Goal: Task Accomplishment & Management: Manage account settings

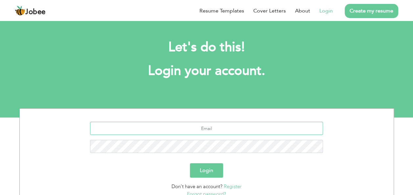
click at [220, 130] on input "text" at bounding box center [206, 128] width 233 height 13
type input "[EMAIL_ADDRESS][DOMAIN_NAME]"
click at [212, 172] on button "Login" at bounding box center [206, 170] width 33 height 14
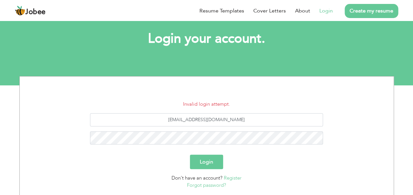
scroll to position [33, 0]
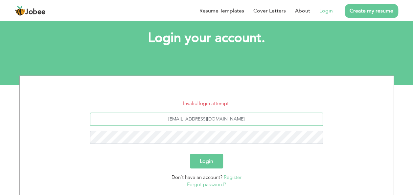
click at [244, 117] on input "[EMAIL_ADDRESS][DOMAIN_NAME]" at bounding box center [206, 119] width 233 height 13
click at [208, 159] on button "Login" at bounding box center [206, 161] width 33 height 14
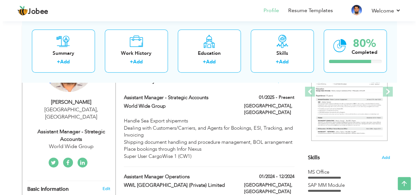
scroll to position [99, 0]
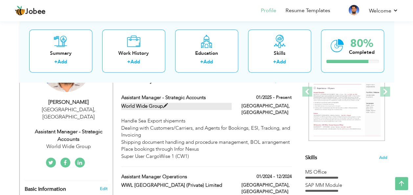
click at [164, 106] on span at bounding box center [165, 106] width 5 height 5
type input "Assistant Manager - Strategic Accounts"
type input "World Wide Group"
type input "01/2025"
type input "[GEOGRAPHIC_DATA]"
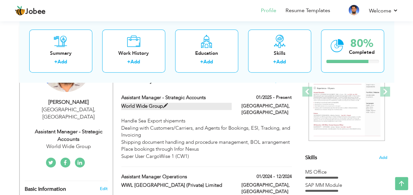
type input "[GEOGRAPHIC_DATA]"
checkbox input "true"
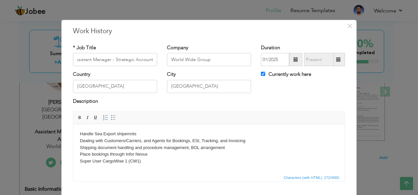
scroll to position [0, 0]
click at [235, 61] on input "World Wide Group" at bounding box center [209, 59] width 84 height 13
paste input "WWG Consolidators Pvt Ltd"
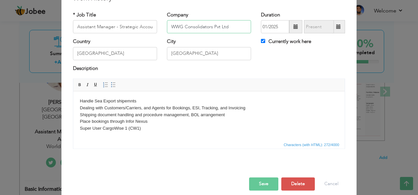
type input "WWG Consolidators Pvt Ltd"
click at [254, 107] on body "Handle Sea Export shipemnts Dealing with Customers/Carriers, and Agents for Boo…" at bounding box center [209, 115] width 258 height 34
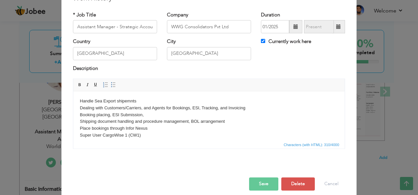
click at [155, 114] on body "Handle Sea Export shipemnts Dealing with Customers/Carriers, and Agents for Boo…" at bounding box center [209, 118] width 258 height 41
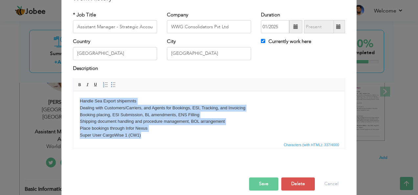
copy body "Handle Sea Export shipemnts Dealing with Customers/Carriers, and Agents for Boo…"
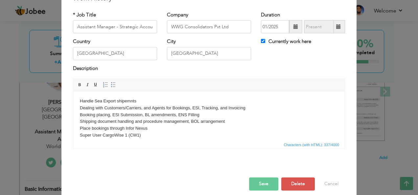
click at [211, 113] on body "Handle Sea Export shipemnts Dealing with Customers/Carriers, and Agents for Boo…" at bounding box center [209, 118] width 258 height 41
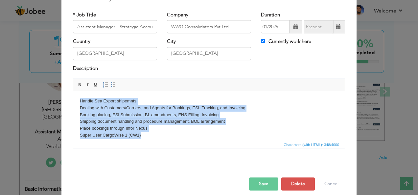
copy body "Handle Sea Export shipemnts Dealing with Customers/Carriers, and Agents for Boo…"
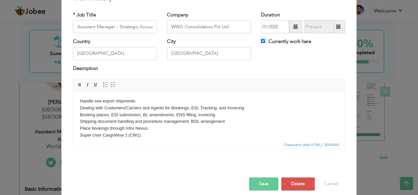
click at [203, 116] on p "Handle sea export shipments. Dealing with Customers/Carriers and Agents for Boo…" at bounding box center [209, 118] width 258 height 41
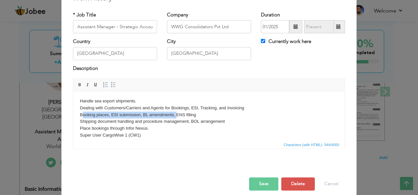
drag, startPoint x: 177, startPoint y: 114, endPoint x: 82, endPoint y: 114, distance: 95.0
click at [82, 114] on p "Handle sea export shipments. Dealing with Customers/Carriers and Agents for Boo…" at bounding box center [209, 118] width 258 height 41
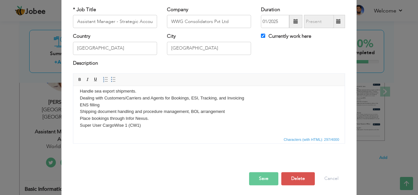
scroll to position [39, 0]
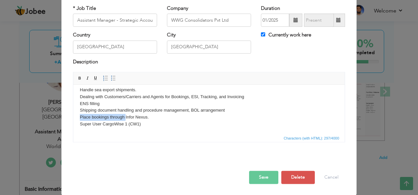
drag, startPoint x: 126, startPoint y: 118, endPoint x: 71, endPoint y: 117, distance: 54.3
click at [73, 117] on html "Handle sea export shipments. Dealing with Customers/Carriers and Agents for Boo…" at bounding box center [209, 107] width 272 height 54
click at [163, 118] on p "Handle sea export shipments. Dealing with Customers/Carriers and Agents for Boo…" at bounding box center [209, 107] width 258 height 41
drag, startPoint x: 125, startPoint y: 118, endPoint x: 66, endPoint y: 118, distance: 59.2
click at [73, 118] on html "Handle sea export shipments. Dealing with Customers/Carriers and Agents for Boo…" at bounding box center [209, 107] width 272 height 54
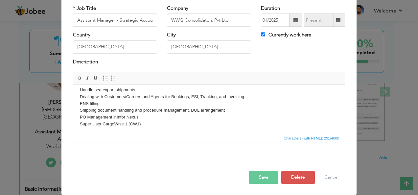
click at [164, 120] on p "Handle sea export shipments. Dealing with Customers/Carriers and Agents for Boo…" at bounding box center [209, 107] width 258 height 41
click at [112, 117] on p "Handle sea export shipments. Dealing with Customers/Carriers and Agents for Boo…" at bounding box center [209, 107] width 258 height 41
click at [208, 118] on p "Handle sea export shipments. Dealing with Customers/Carriers and Agents for Boo…" at bounding box center [209, 107] width 258 height 41
click at [256, 178] on button "Save" at bounding box center [263, 177] width 29 height 13
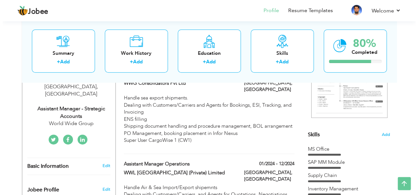
scroll to position [132, 0]
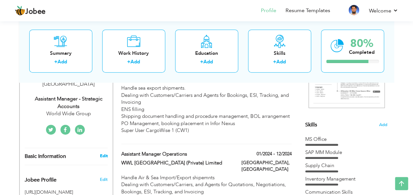
click at [101, 153] on link "Edit" at bounding box center [104, 156] width 8 height 6
type input "[PERSON_NAME]"
type input "03022111266"
select select "number:166"
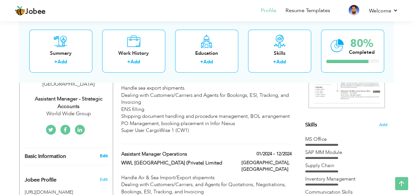
type input "[GEOGRAPHIC_DATA]"
select select "number:12"
type input "World Wide Group"
type input "Assistant Manager - Strategic Accounts"
type input "https://www.linkedin.com/in/adnan-ahmed-0828a4b3"
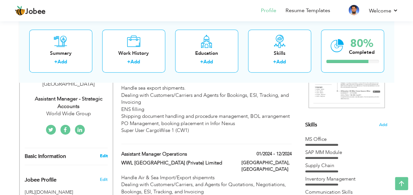
type input "https://www.facebook.com/SADGEE"
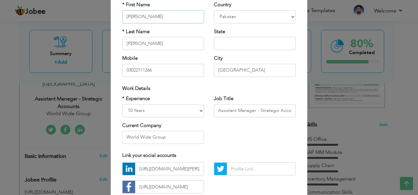
scroll to position [66, 0]
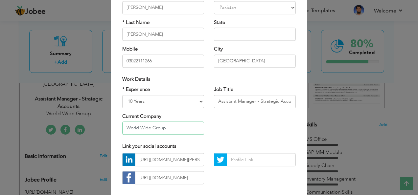
click at [179, 132] on input "World Wide Group" at bounding box center [163, 128] width 82 height 13
paste input "WWG Consolidators Pvt Ltd"
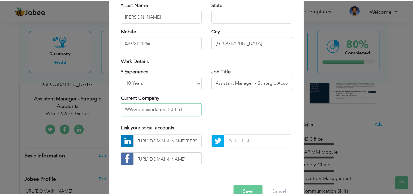
scroll to position [100, 0]
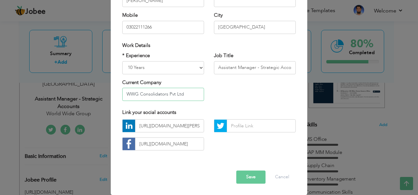
type input "WWG Consolidators Pvt Ltd"
click at [248, 183] on button "Save" at bounding box center [250, 177] width 29 height 13
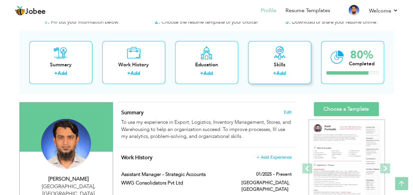
scroll to position [0, 0]
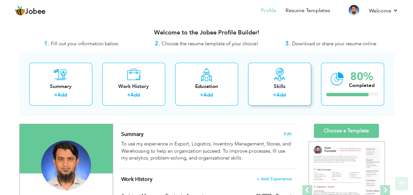
click at [281, 70] on icon at bounding box center [279, 74] width 13 height 13
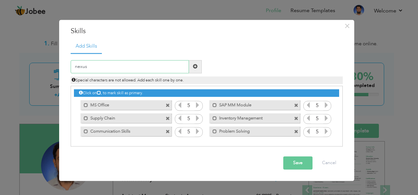
type input "nexus"
click at [196, 66] on span at bounding box center [195, 66] width 5 height 5
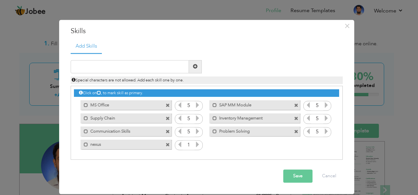
click at [168, 145] on span at bounding box center [168, 145] width 4 height 4
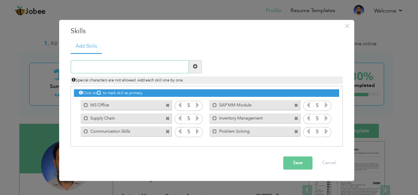
click at [86, 65] on input "text" at bounding box center [130, 66] width 118 height 13
type input "I"
click at [195, 65] on span at bounding box center [195, 66] width 5 height 5
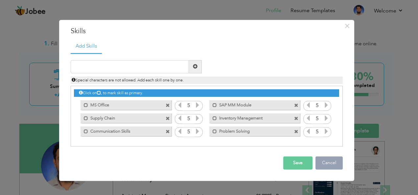
click at [330, 164] on button "Cancel" at bounding box center [329, 163] width 27 height 13
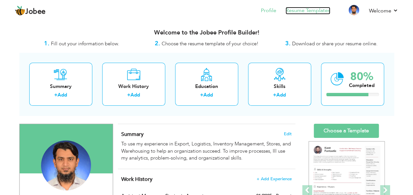
click at [306, 11] on link "Resume Templates" at bounding box center [308, 11] width 45 height 8
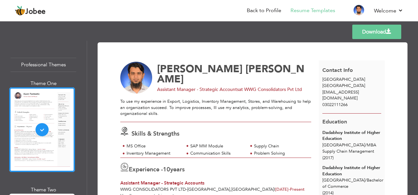
click at [38, 66] on div "Professional Themes" at bounding box center [44, 65] width 66 height 14
click at [37, 83] on div "Theme One" at bounding box center [44, 83] width 66 height 7
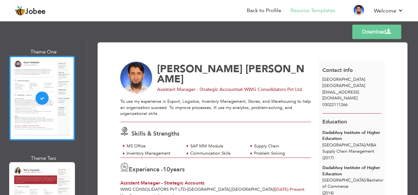
scroll to position [66, 0]
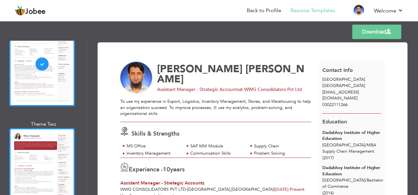
click at [31, 136] on div at bounding box center [42, 170] width 66 height 85
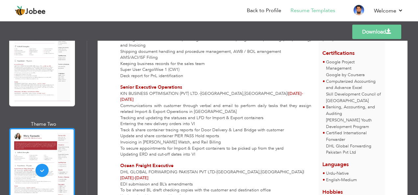
scroll to position [164, 0]
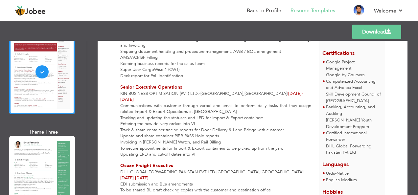
click at [46, 148] on div at bounding box center [42, 178] width 66 height 85
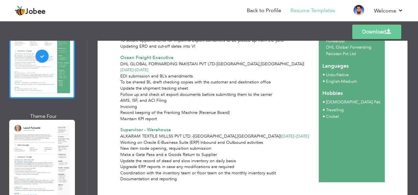
scroll to position [329, 0]
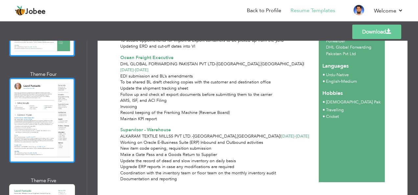
click at [34, 117] on div at bounding box center [42, 120] width 66 height 85
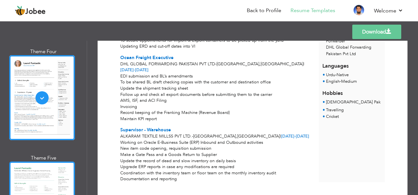
scroll to position [428, 0]
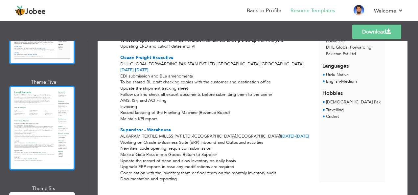
click at [45, 116] on div at bounding box center [42, 128] width 66 height 85
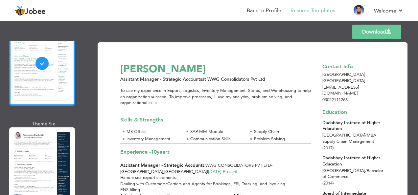
scroll to position [493, 0]
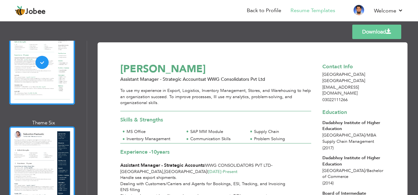
click at [48, 127] on div at bounding box center [42, 169] width 66 height 85
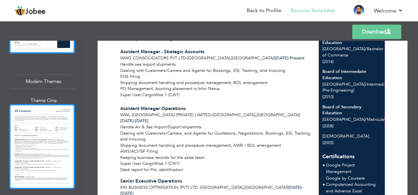
scroll to position [658, 0]
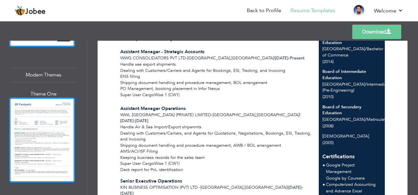
click at [45, 124] on div at bounding box center [42, 140] width 66 height 85
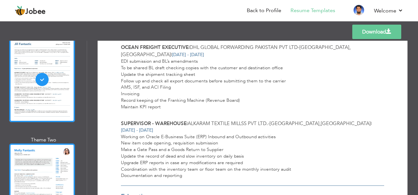
scroll to position [723, 0]
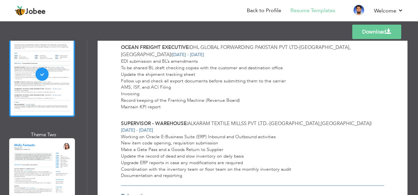
click at [45, 141] on div at bounding box center [42, 180] width 66 height 85
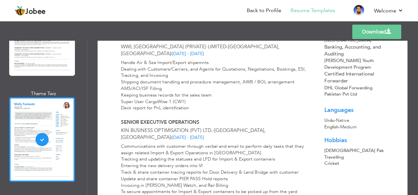
scroll to position [822, 0]
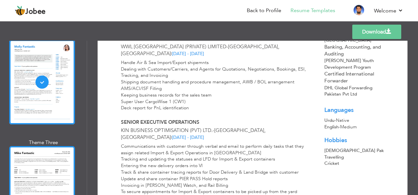
click at [52, 146] on div at bounding box center [42, 188] width 66 height 85
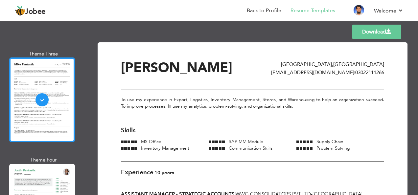
scroll to position [921, 0]
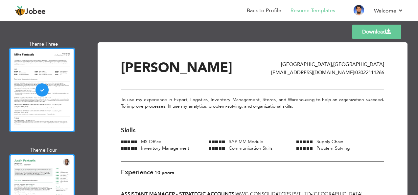
click at [37, 154] on div at bounding box center [42, 196] width 66 height 85
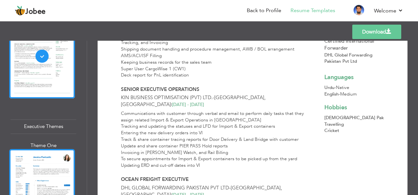
scroll to position [1085, 0]
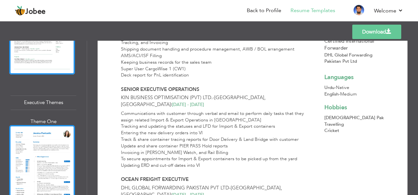
click at [44, 133] on div at bounding box center [42, 167] width 66 height 85
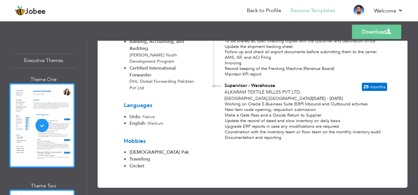
scroll to position [1151, 0]
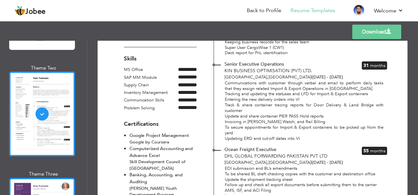
scroll to position [1283, 0]
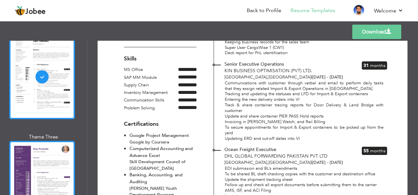
click at [44, 149] on div at bounding box center [42, 183] width 66 height 85
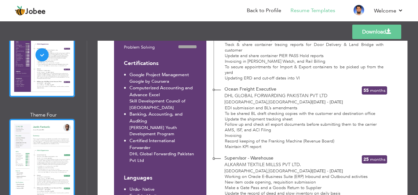
scroll to position [1414, 0]
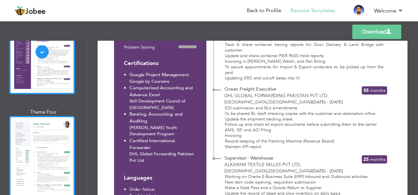
click at [28, 117] on div at bounding box center [42, 158] width 66 height 85
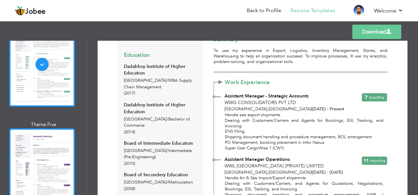
scroll to position [1513, 0]
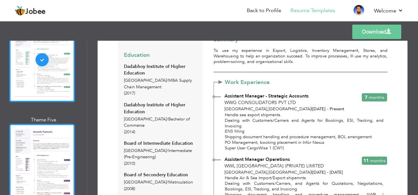
click at [34, 127] on div at bounding box center [42, 166] width 66 height 85
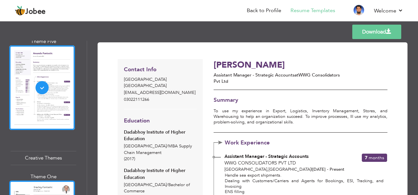
scroll to position [1611, 0]
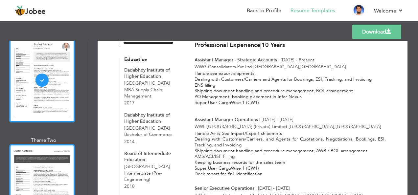
scroll to position [1743, 0]
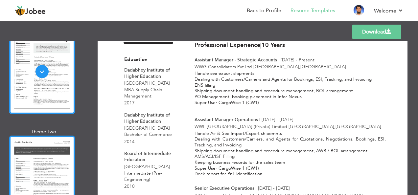
click at [45, 136] on div at bounding box center [42, 178] width 66 height 85
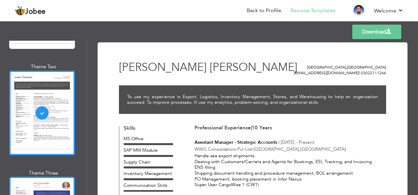
scroll to position [1809, 0]
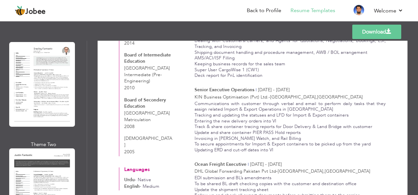
scroll to position [1677, 0]
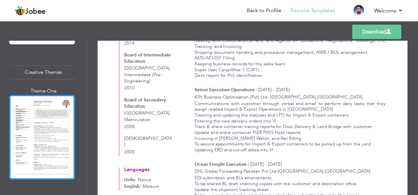
click at [37, 95] on div at bounding box center [42, 137] width 66 height 85
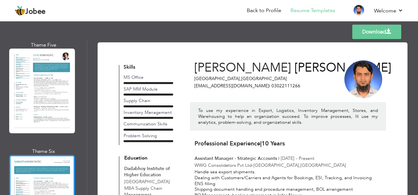
scroll to position [2203, 0]
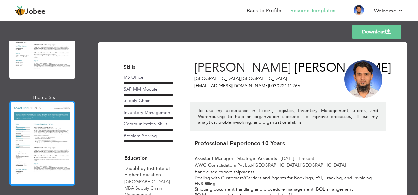
click at [43, 101] on div at bounding box center [42, 143] width 66 height 85
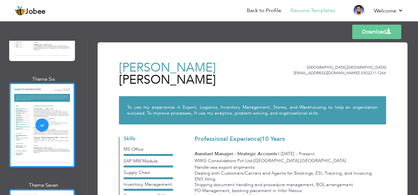
scroll to position [2236, 0]
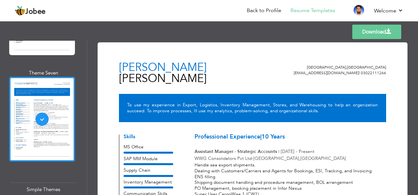
scroll to position [2335, 0]
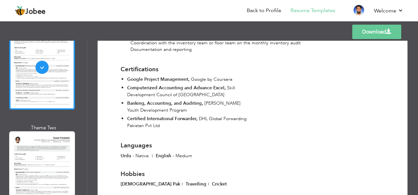
scroll to position [2532, 0]
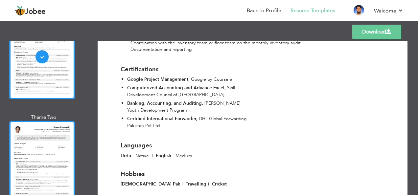
click at [45, 121] on div at bounding box center [42, 163] width 66 height 85
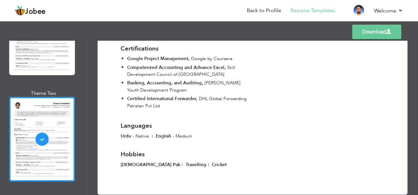
scroll to position [2565, 0]
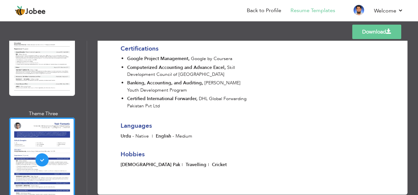
scroll to position [2700, 0]
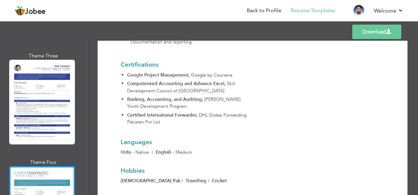
scroll to position [362, 0]
